Goal: Use online tool/utility: Utilize a website feature to perform a specific function

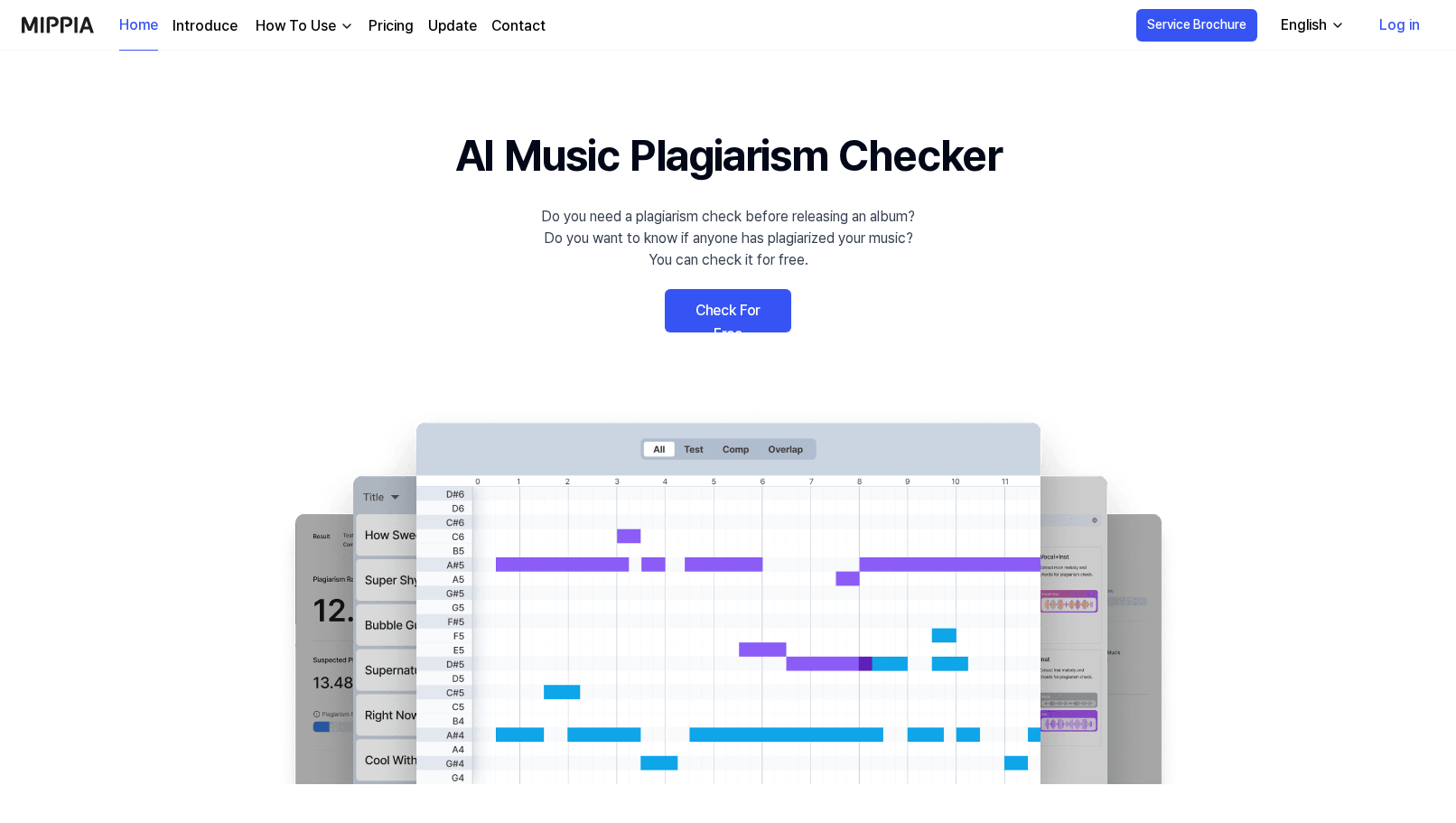
click at [735, 299] on link "Check For Free" at bounding box center [728, 311] width 127 height 44
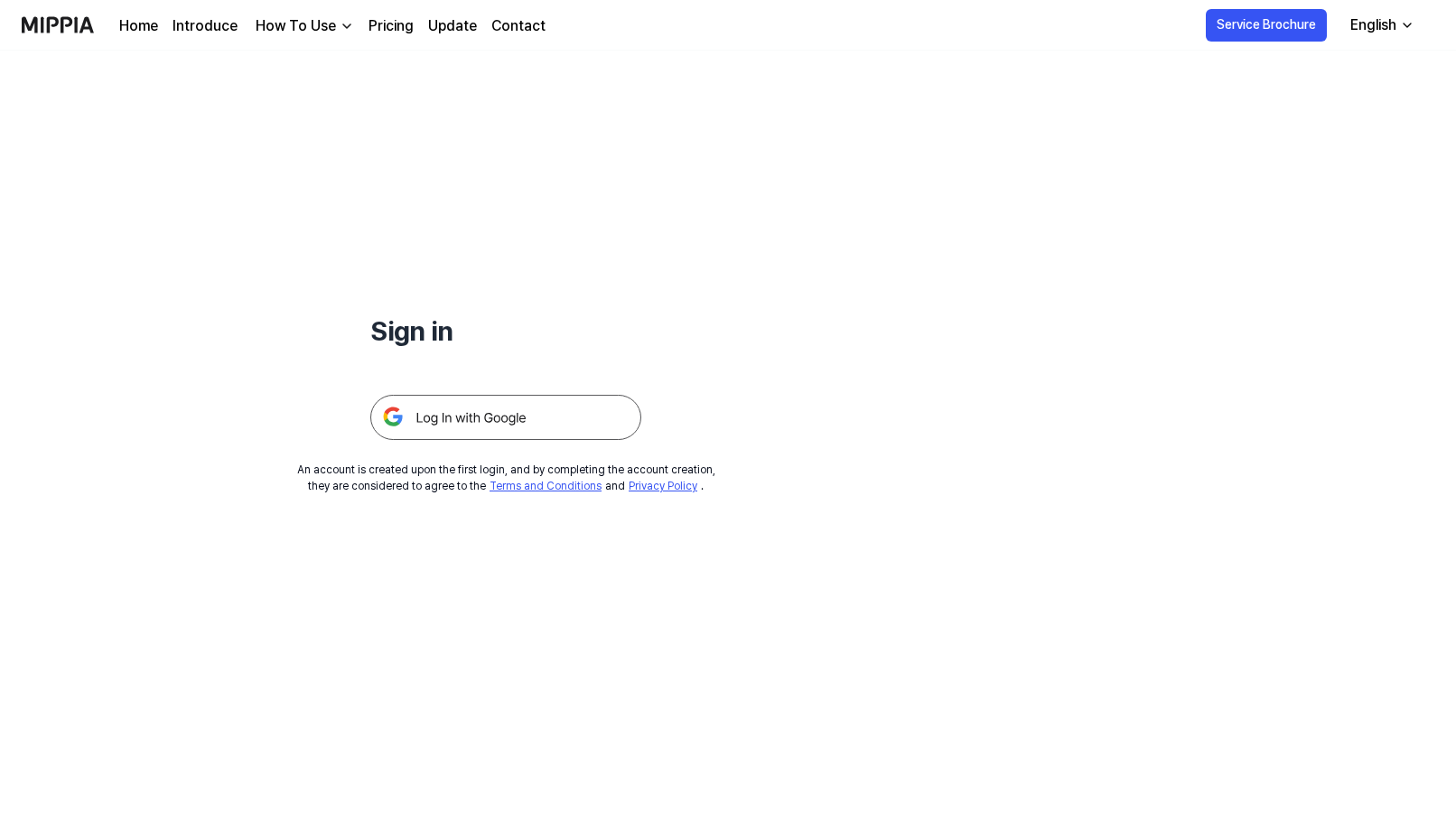
click at [524, 416] on img at bounding box center [506, 418] width 271 height 45
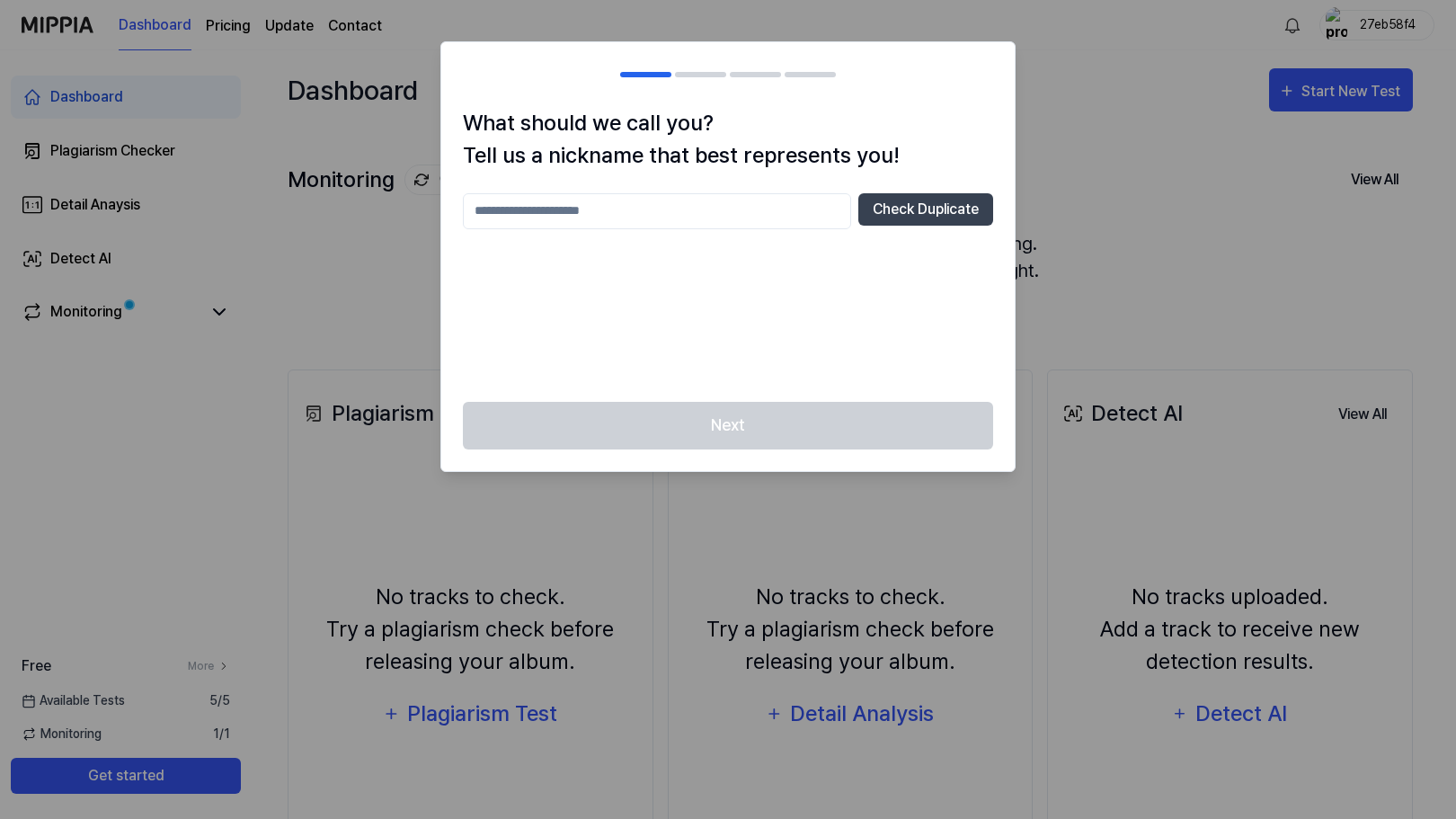
click at [1056, 156] on div at bounding box center [728, 409] width 1456 height 819
click at [810, 210] on input "text" at bounding box center [657, 211] width 388 height 36
type input "***"
click at [930, 207] on button "Check Duplicate" at bounding box center [925, 209] width 135 height 32
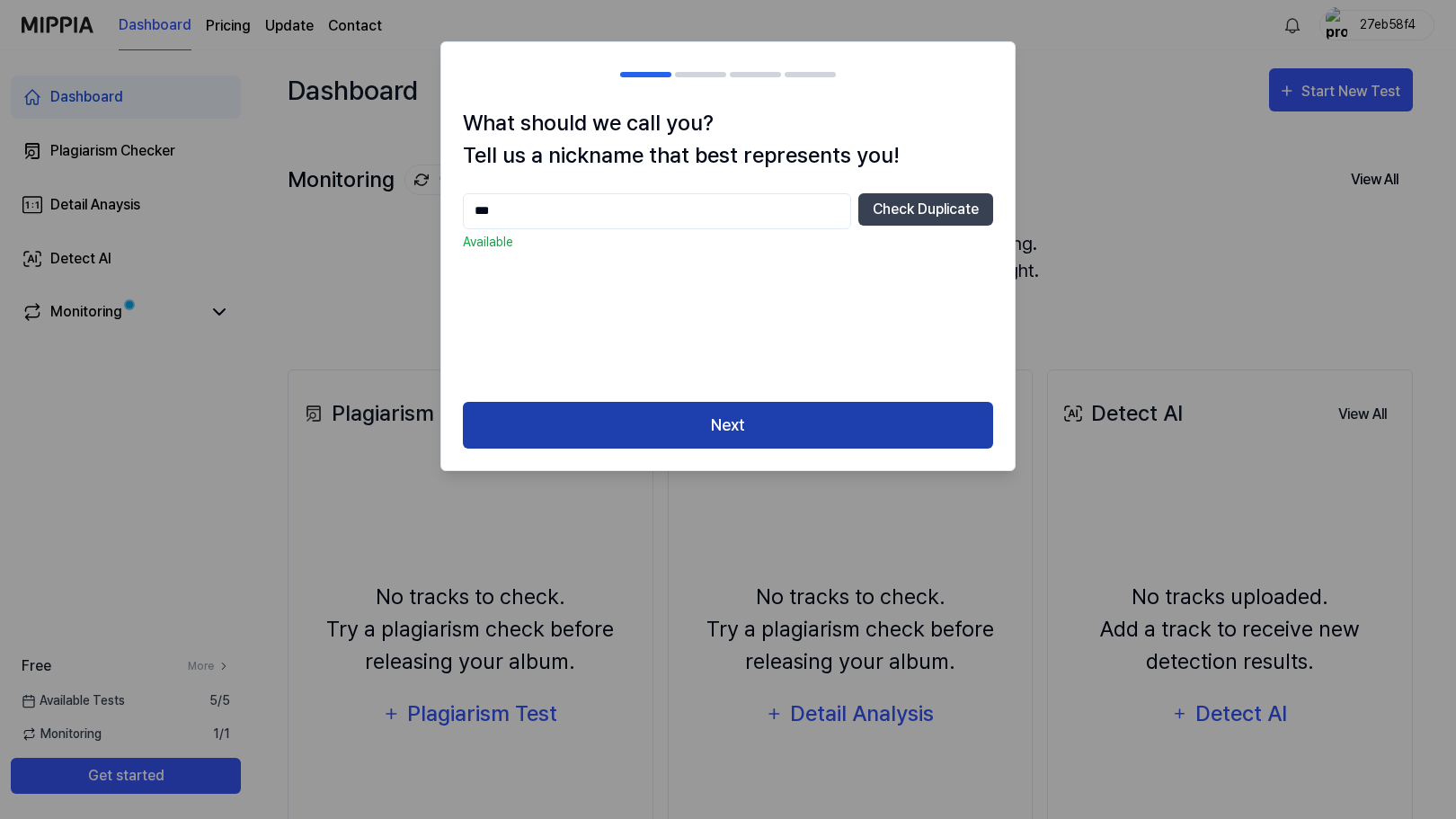
click at [725, 424] on button "Next" at bounding box center [728, 425] width 531 height 48
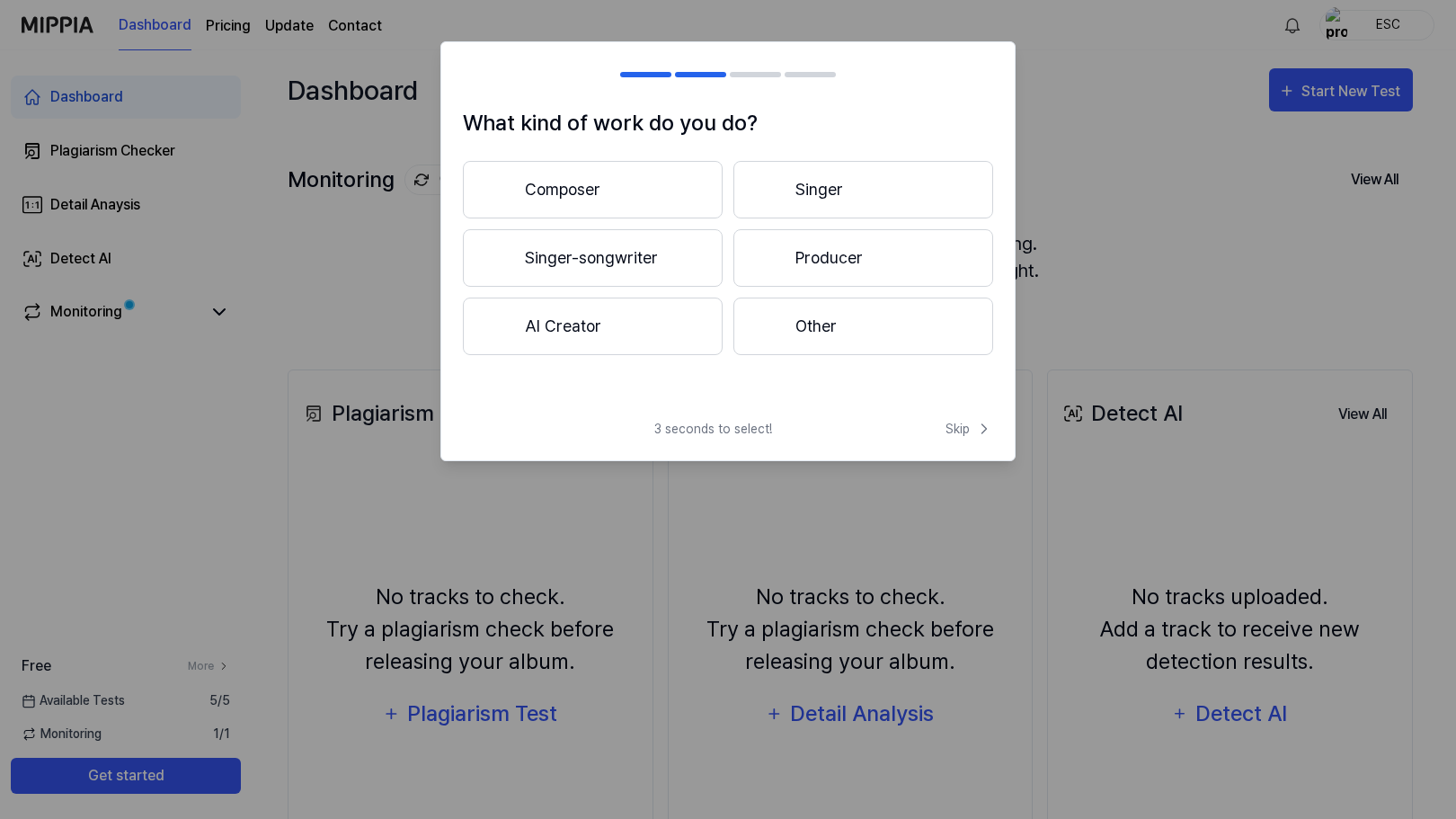
click at [790, 330] on button "Other" at bounding box center [863, 326] width 260 height 57
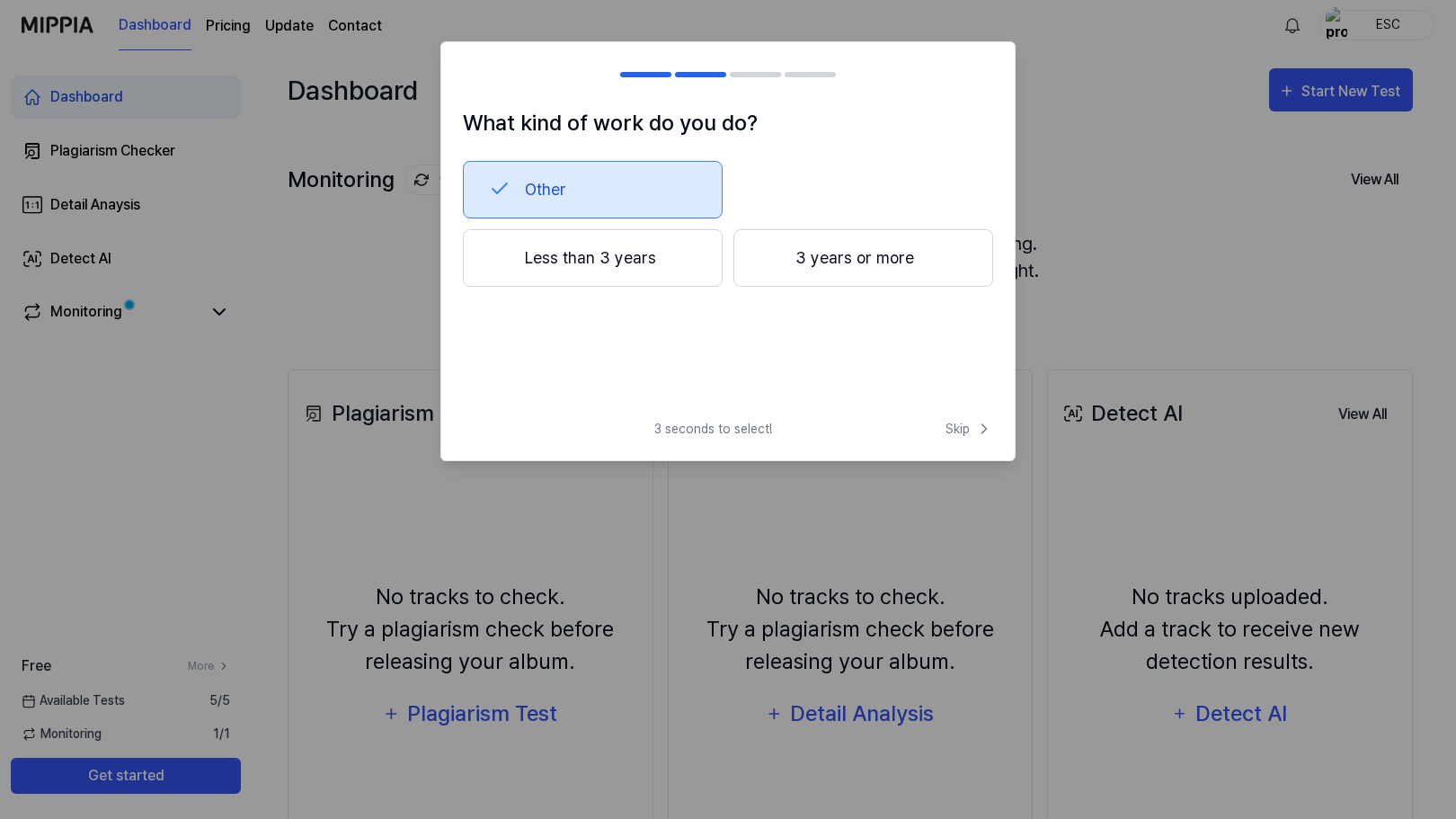
click at [827, 264] on button "3 years or more" at bounding box center [863, 257] width 260 height 57
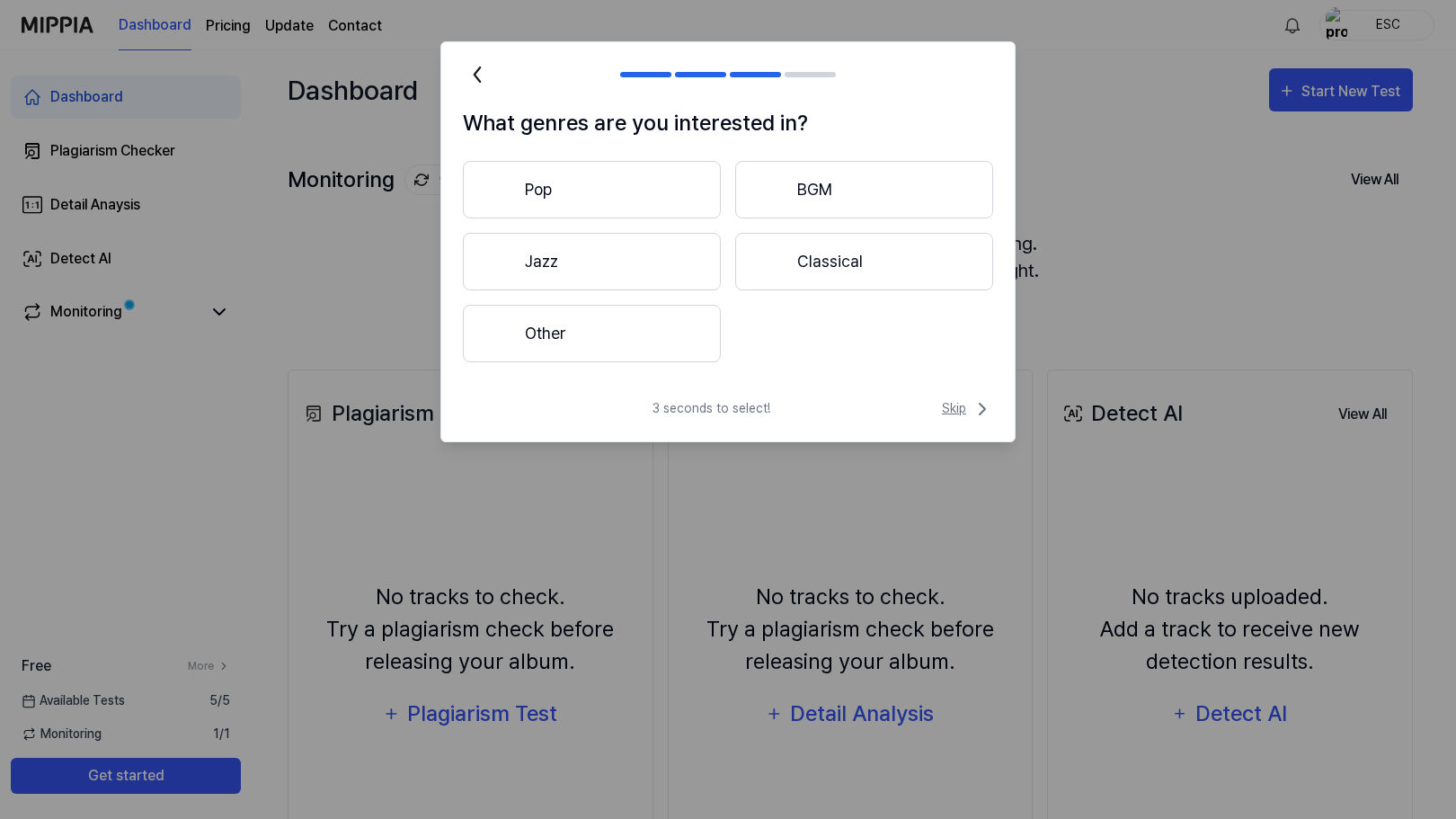
click at [965, 414] on span "Skip" at bounding box center [968, 409] width 51 height 22
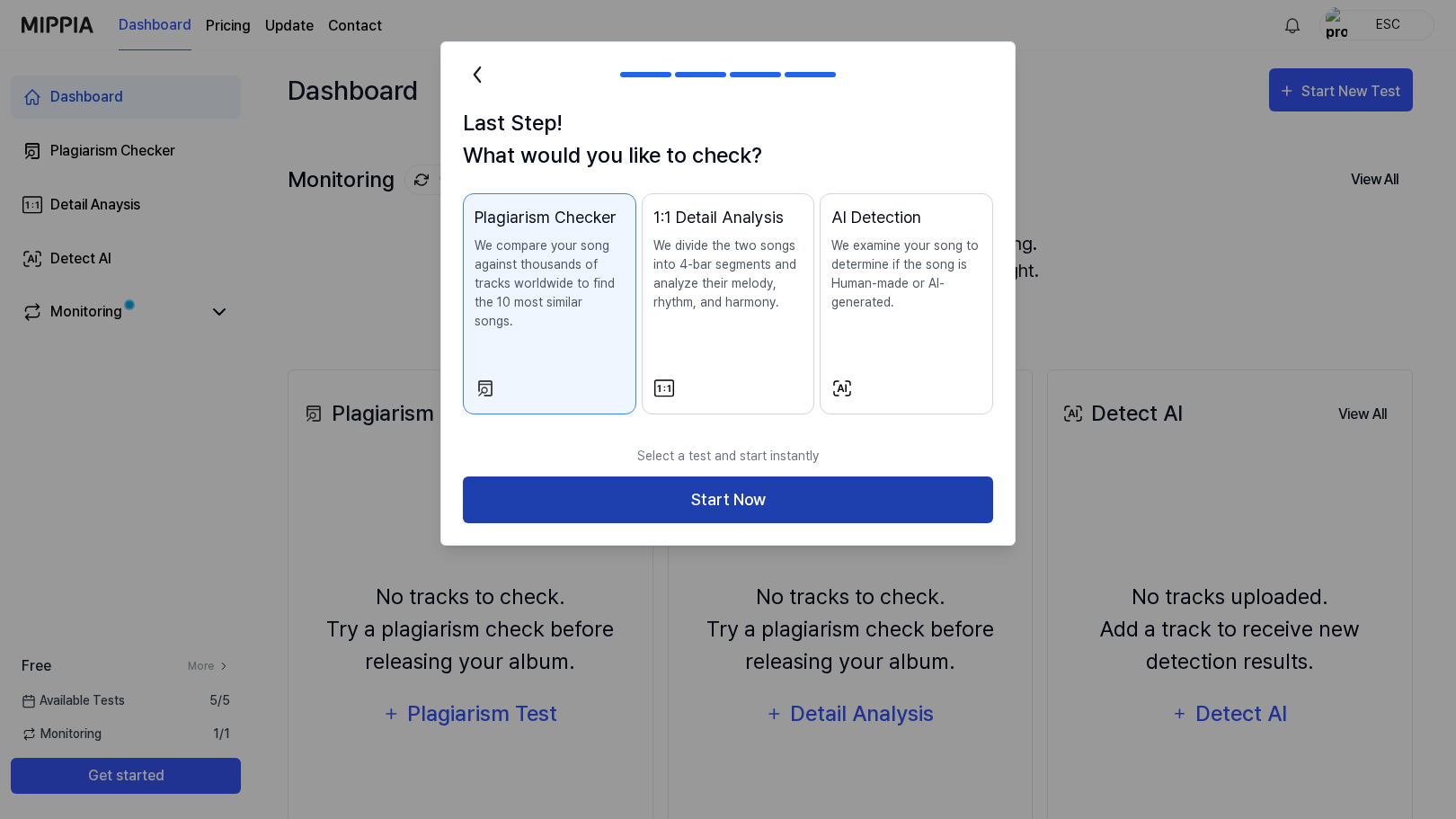
click at [721, 481] on button "Start Now" at bounding box center [728, 500] width 531 height 48
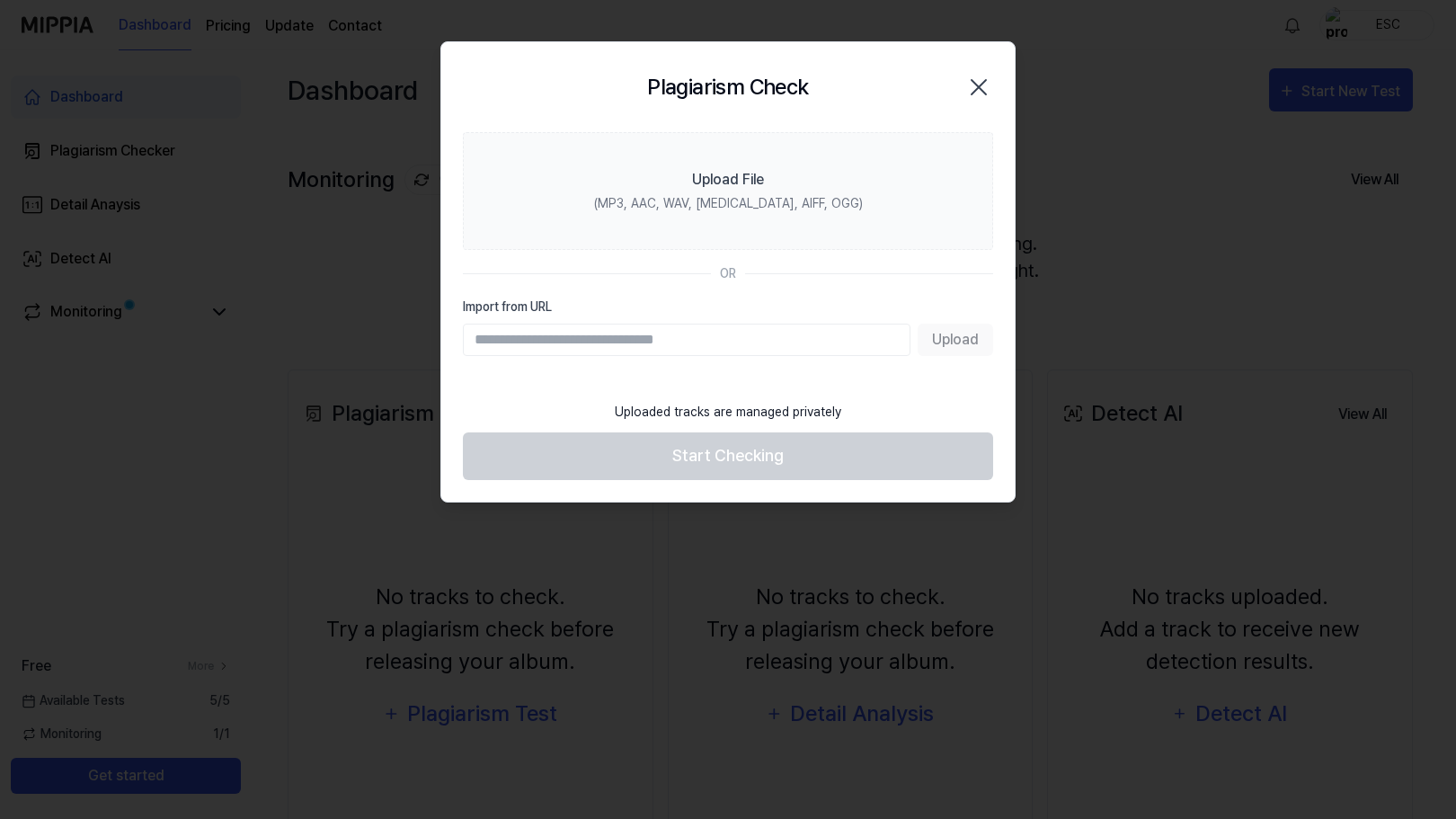
click at [756, 339] on input "Import from URL" at bounding box center [686, 339] width 448 height 32
click at [976, 88] on icon "button" at bounding box center [978, 87] width 29 height 29
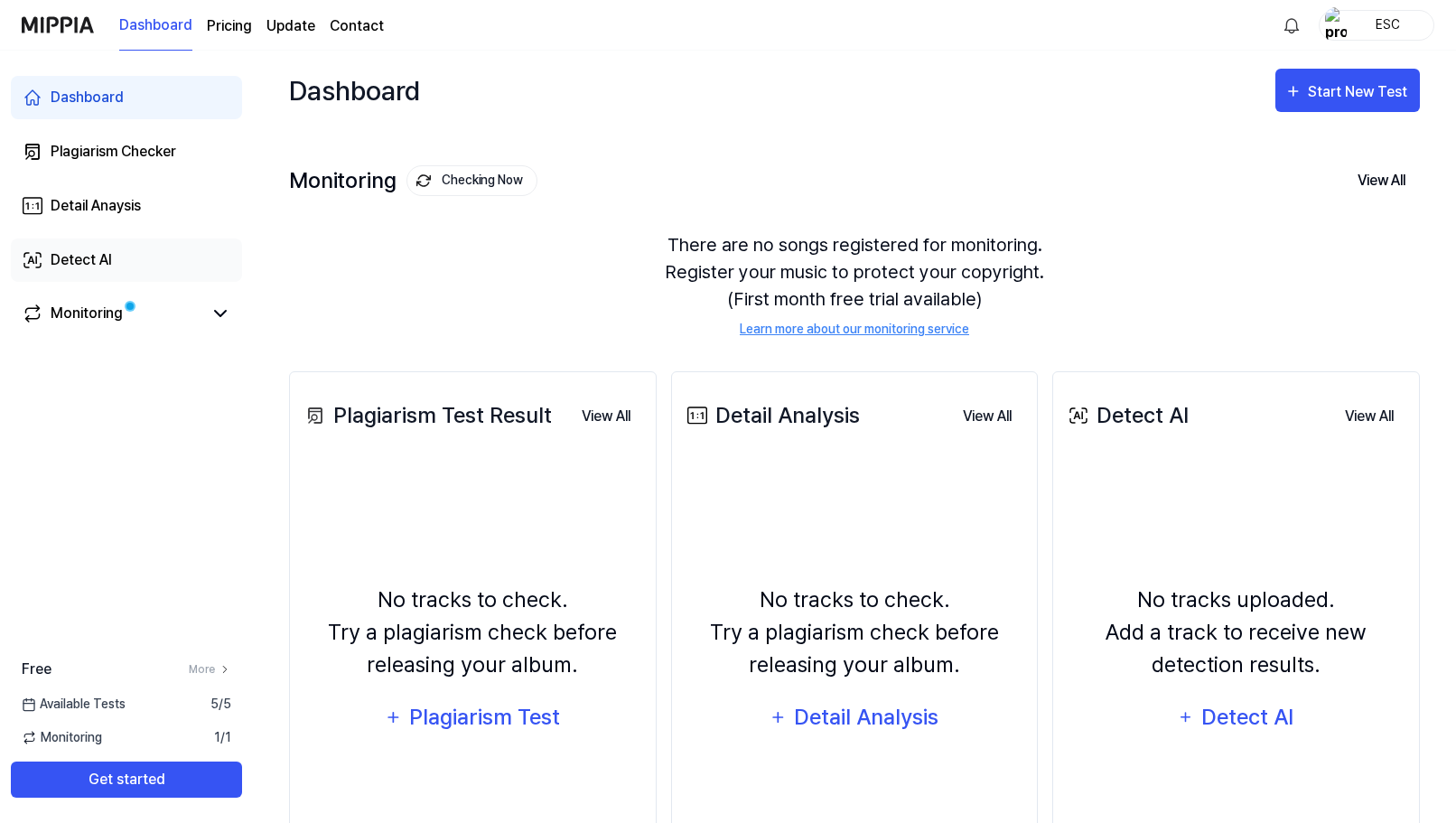
click at [82, 256] on div "Detect AI" at bounding box center [81, 259] width 62 height 22
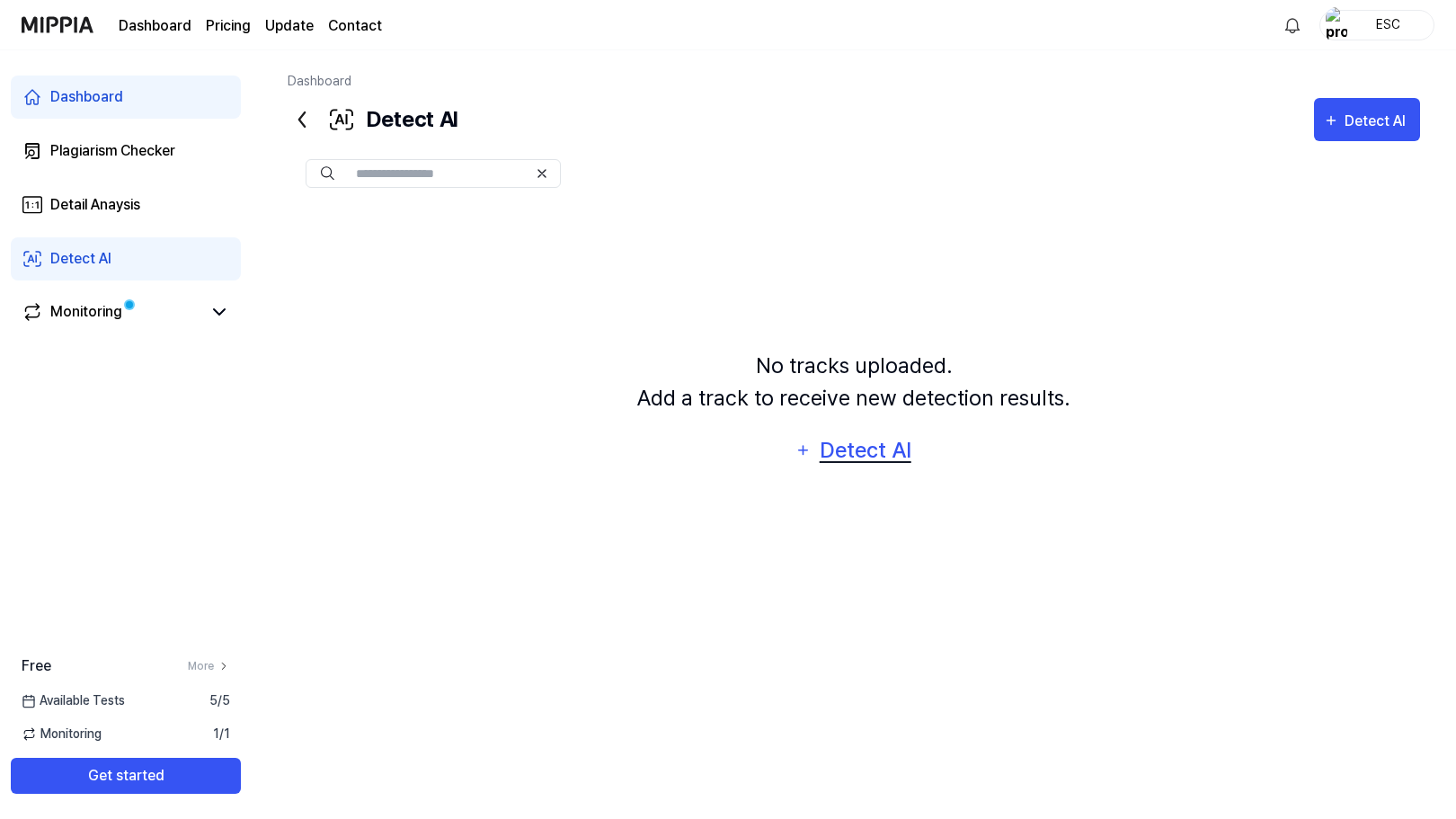
click at [829, 451] on div "Detect AI" at bounding box center [865, 450] width 96 height 34
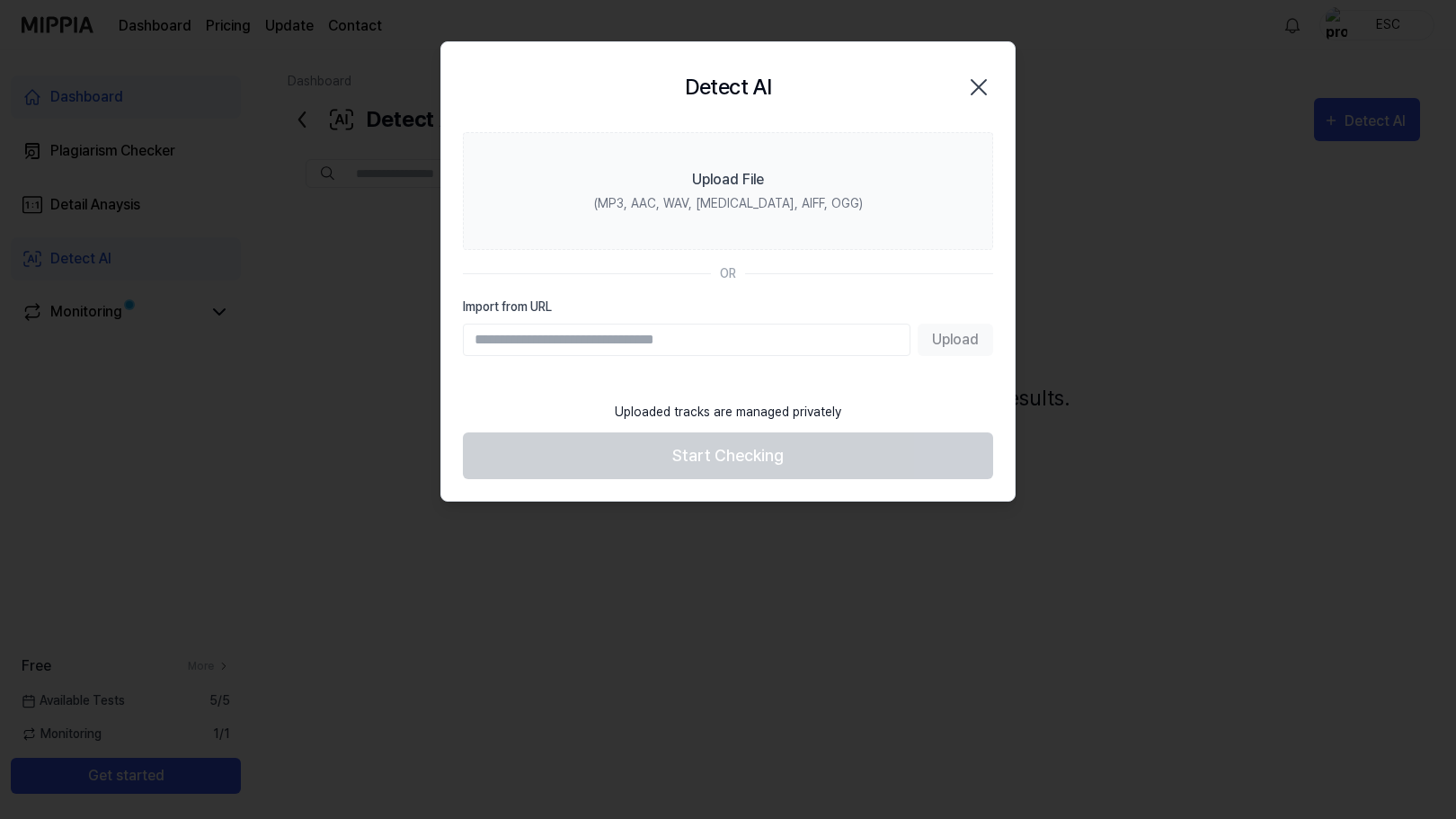
click at [975, 85] on icon "button" at bounding box center [978, 87] width 29 height 29
